Goal: Task Accomplishment & Management: Manage account settings

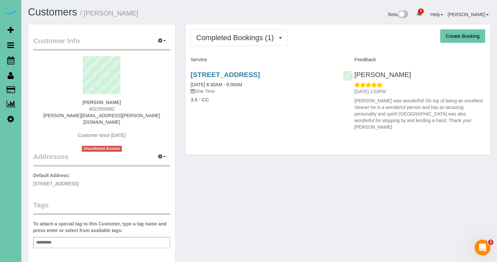
click at [238, 69] on div "17816 Corby St, Omaha, NE 68116 04/26/2024 8:30AM - 9:00AM One Time 3.5 - CC" at bounding box center [262, 90] width 152 height 51
click at [234, 73] on link "17816 Corby St, Omaha, NE 68116" at bounding box center [225, 75] width 69 height 8
drag, startPoint x: 228, startPoint y: 38, endPoint x: 227, endPoint y: 41, distance: 3.4
click at [228, 38] on span "Completed Bookings (1)" at bounding box center [236, 38] width 81 height 8
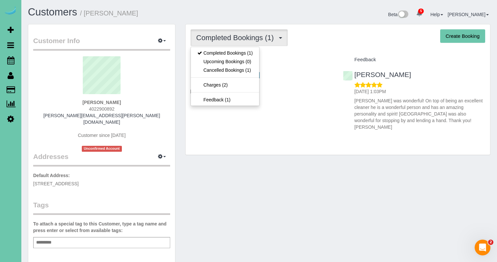
click at [225, 62] on link "Upcoming Bookings (0)" at bounding box center [225, 61] width 68 height 9
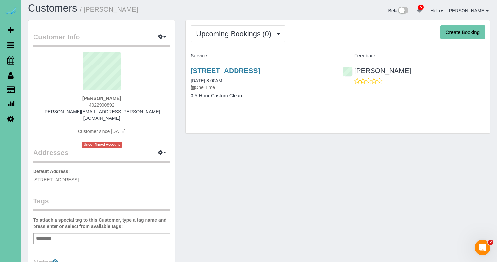
scroll to position [5, 0]
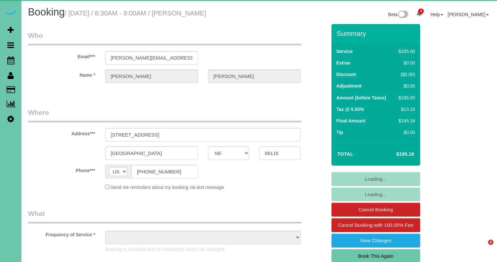
select select "NE"
select select "object:681"
select select "string:fspay-36c06708-1fb4-4a66-b99b-4b290b2af4ac"
select select "number:41"
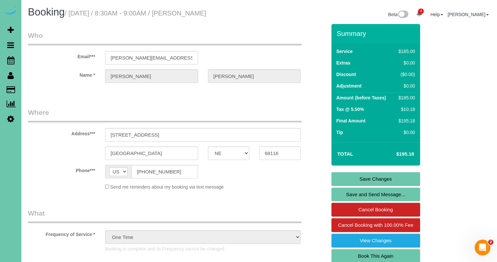
click at [384, 256] on link "Book This Again" at bounding box center [376, 256] width 89 height 14
select select "NE"
select select "number:41"
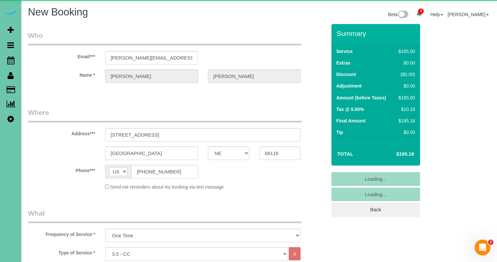
select select "object:1671"
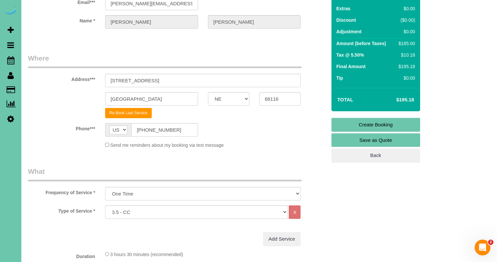
scroll to position [54, 0]
select select "160"
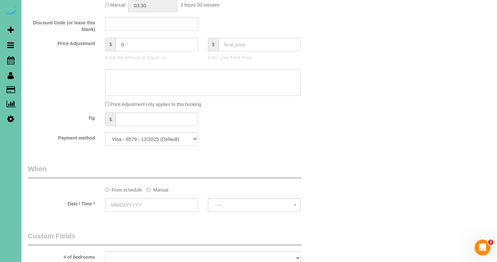
scroll to position [398, 0]
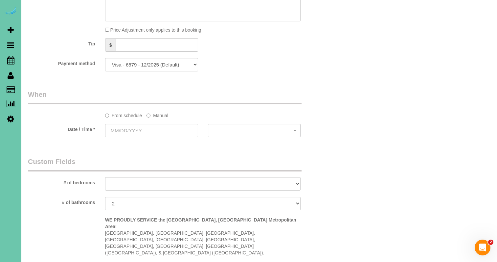
click at [157, 115] on label "Manual" at bounding box center [158, 114] width 22 height 9
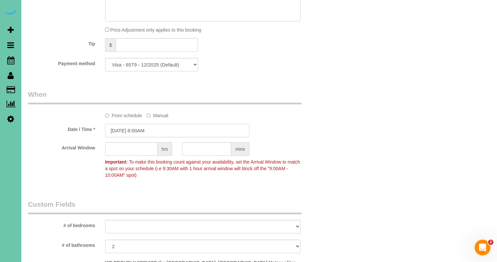
click at [149, 129] on input "08/25/2025 8:00AM" at bounding box center [177, 130] width 144 height 13
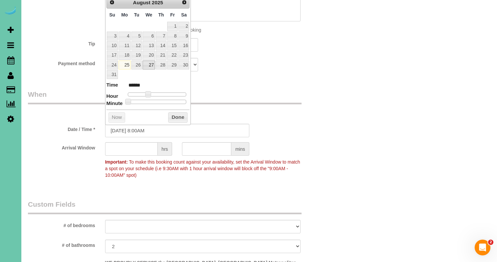
click at [150, 66] on link "27" at bounding box center [149, 64] width 12 height 9
type input "[DATE] 8:00AM"
click at [180, 113] on button "Done" at bounding box center [177, 117] width 19 height 11
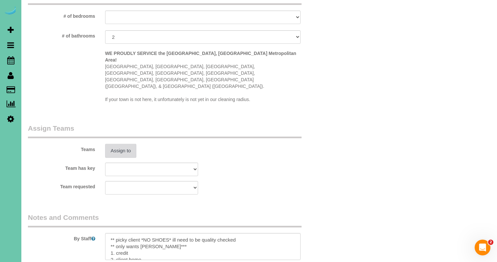
scroll to position [608, 0]
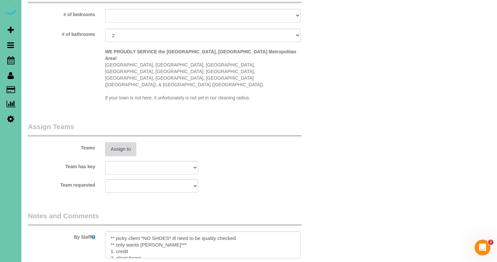
click at [113, 142] on button "Assign to" at bounding box center [121, 149] width 32 height 14
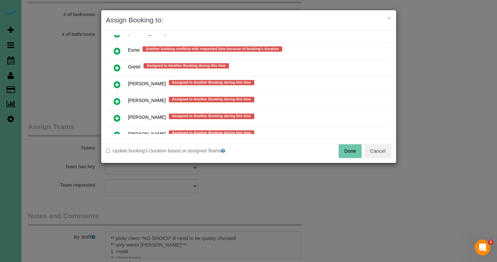
scroll to position [441, 0]
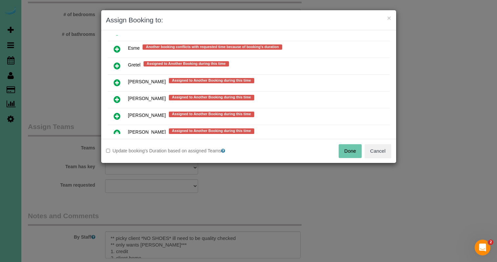
drag, startPoint x: 116, startPoint y: 113, endPoint x: 144, endPoint y: 130, distance: 32.9
click at [116, 112] on icon at bounding box center [117, 116] width 7 height 8
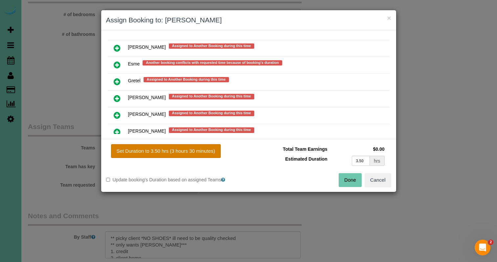
drag, startPoint x: 173, startPoint y: 156, endPoint x: 185, endPoint y: 156, distance: 11.5
click at [173, 156] on button "Set Duration to 3.50 hrs (3 hours 30 minutes)" at bounding box center [166, 151] width 110 height 14
type input "3.50"
drag, startPoint x: 352, startPoint y: 182, endPoint x: 341, endPoint y: 182, distance: 10.9
click at [351, 182] on button "Done" at bounding box center [350, 180] width 23 height 14
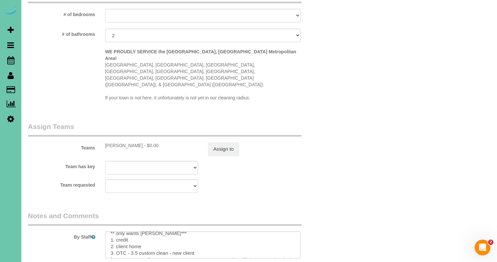
scroll to position [1, 0]
drag, startPoint x: 163, startPoint y: 221, endPoint x: 109, endPoint y: 219, distance: 54.3
click at [109, 231] on textarea at bounding box center [203, 244] width 196 height 27
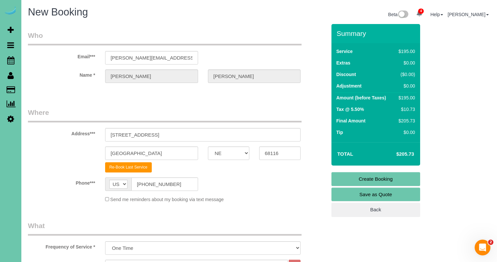
scroll to position [0, 0]
type textarea "** picky client *NO SHOES* ill need to be quality checked **KORI ONLY** 1. cred…"
drag, startPoint x: 348, startPoint y: 176, endPoint x: 278, endPoint y: 170, distance: 69.3
click at [348, 176] on link "Create Booking" at bounding box center [376, 179] width 89 height 14
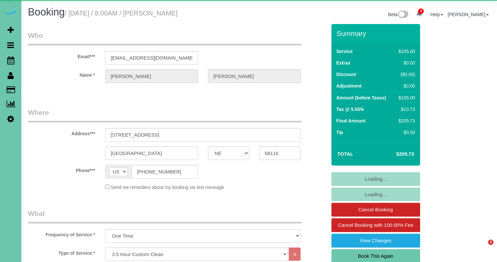
select select "NE"
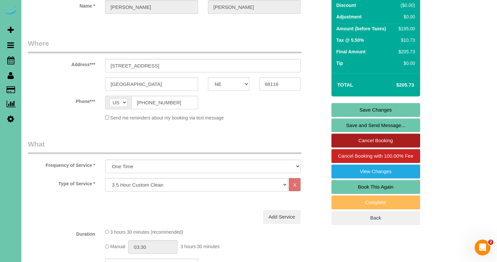
scroll to position [69, 0]
click at [363, 140] on link "Cancel Booking" at bounding box center [376, 140] width 89 height 14
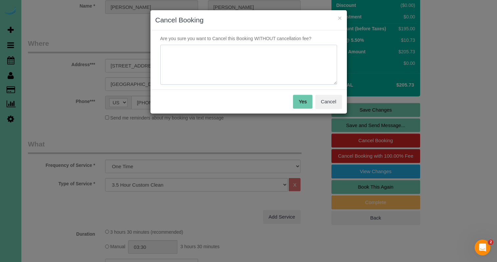
click at [253, 64] on textarea at bounding box center [248, 65] width 177 height 40
type textarea "wrong address"
click at [302, 103] on button "Yes" at bounding box center [302, 102] width 19 height 14
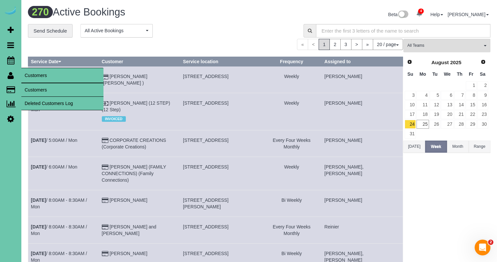
click at [35, 88] on link "Customers" at bounding box center [62, 89] width 82 height 13
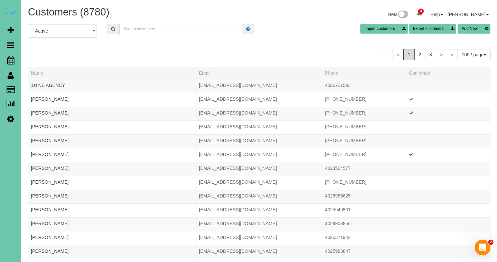
click at [140, 34] on input "text" at bounding box center [180, 29] width 123 height 10
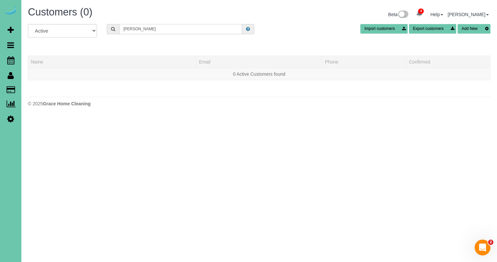
drag, startPoint x: 99, startPoint y: 23, endPoint x: 92, endPoint y: 22, distance: 6.9
click at [92, 22] on div "Customers (0) Beta 4 Your Notifications You have 0 alerts × You have 1 to charg…" at bounding box center [259, 58] width 476 height 116
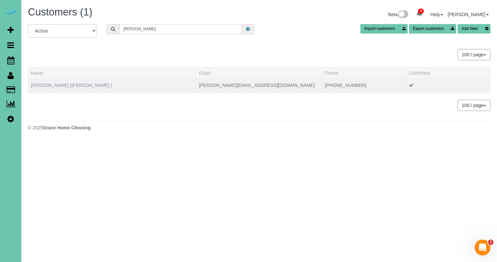
type input "[PERSON_NAME]"
click at [112, 85] on link "[PERSON_NAME] ([PERSON_NAME] )" at bounding box center [71, 85] width 81 height 5
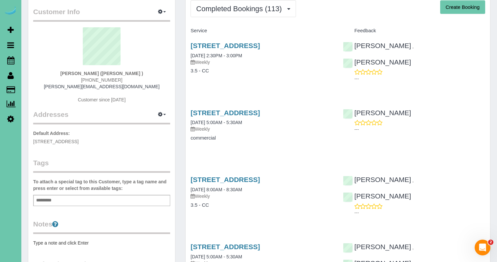
scroll to position [65, 0]
